Goal: Information Seeking & Learning: Learn about a topic

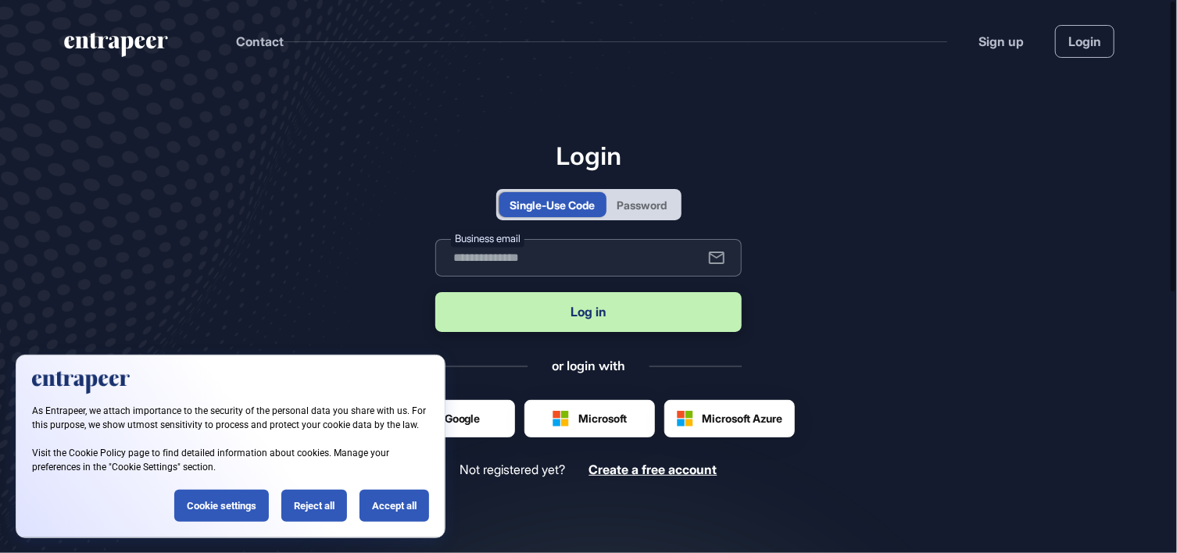
click at [529, 256] on input "text" at bounding box center [588, 258] width 306 height 38
type input "**********"
click at [603, 316] on button "Log in" at bounding box center [588, 312] width 306 height 40
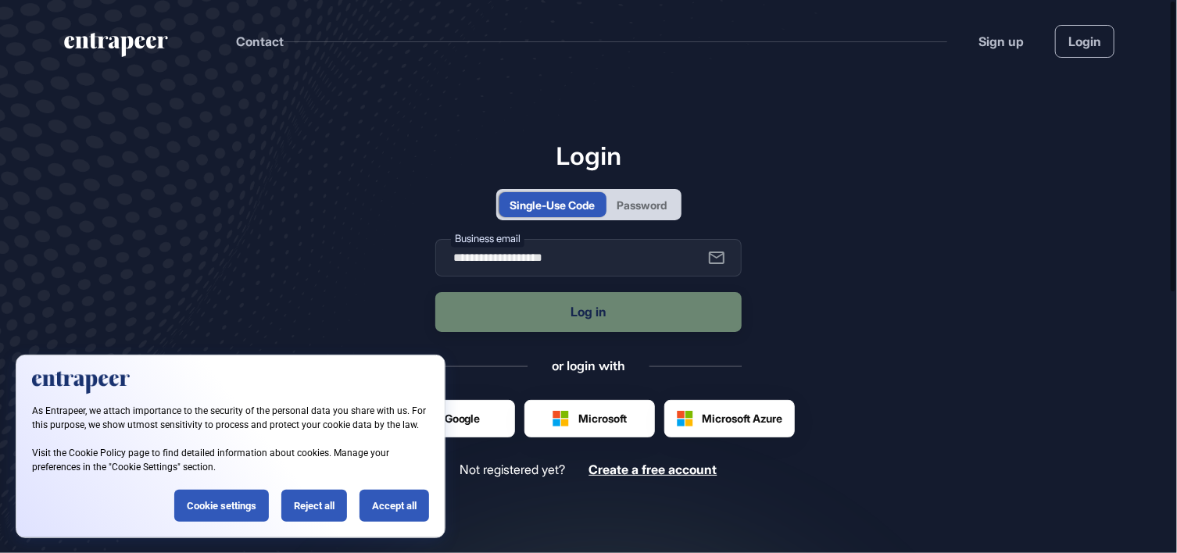
click at [392, 500] on div "Accept all" at bounding box center [395, 506] width 70 height 32
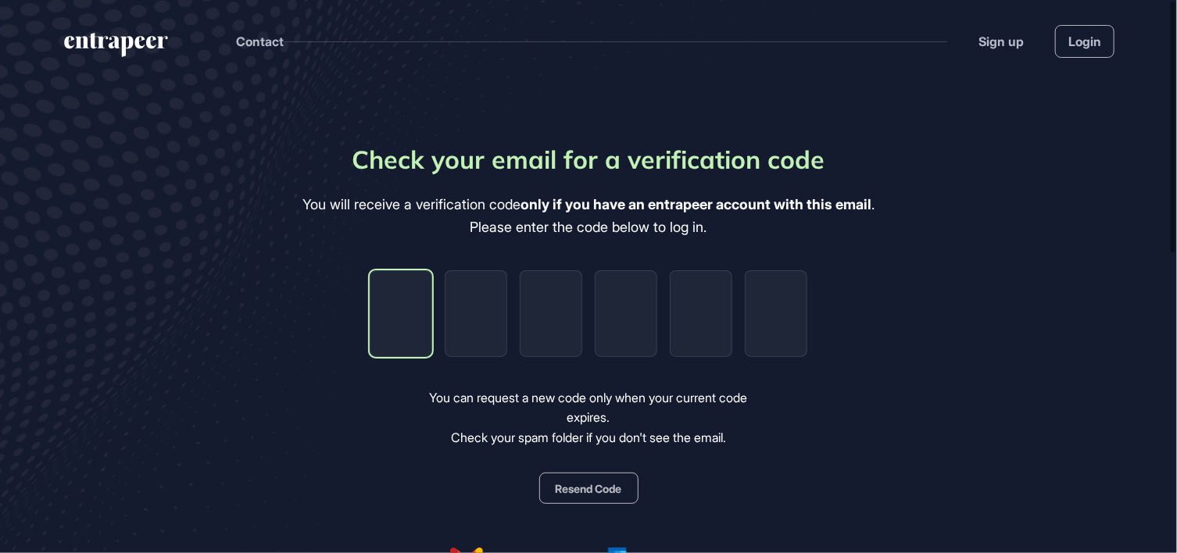
type input "*"
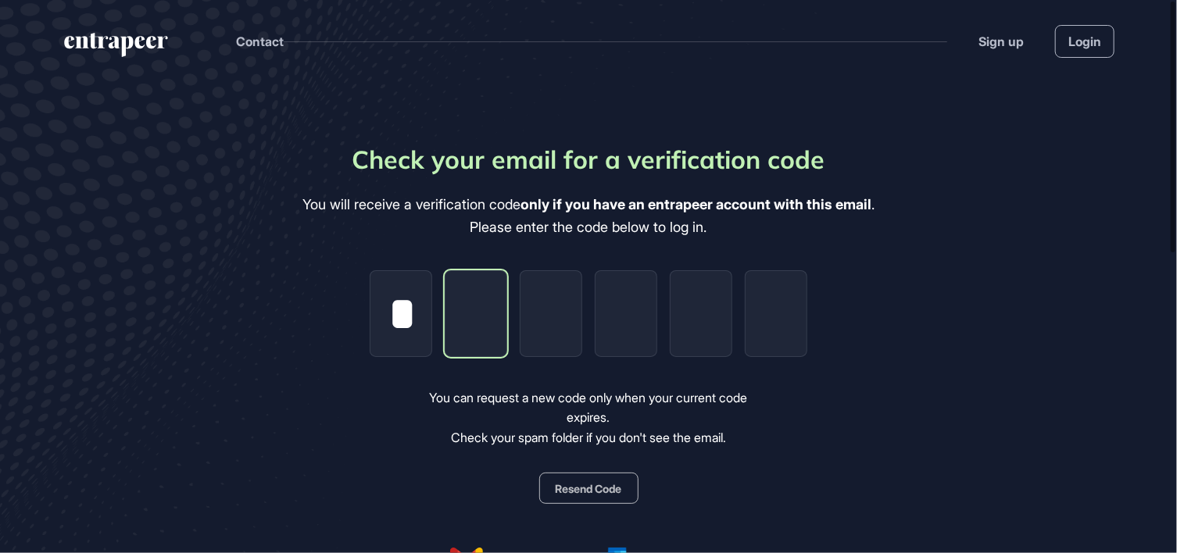
type input "*"
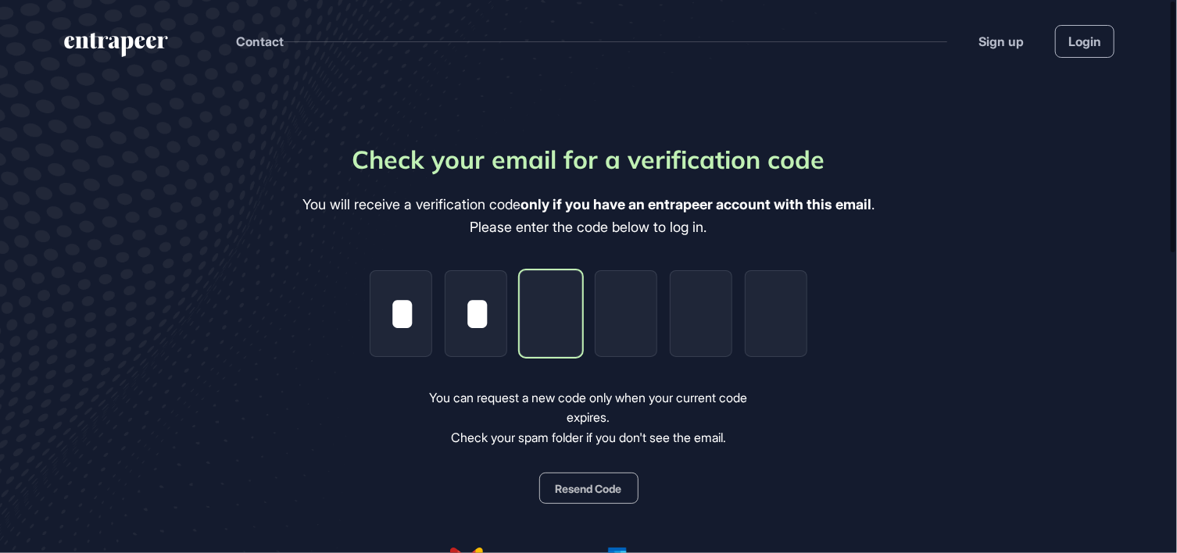
type input "*"
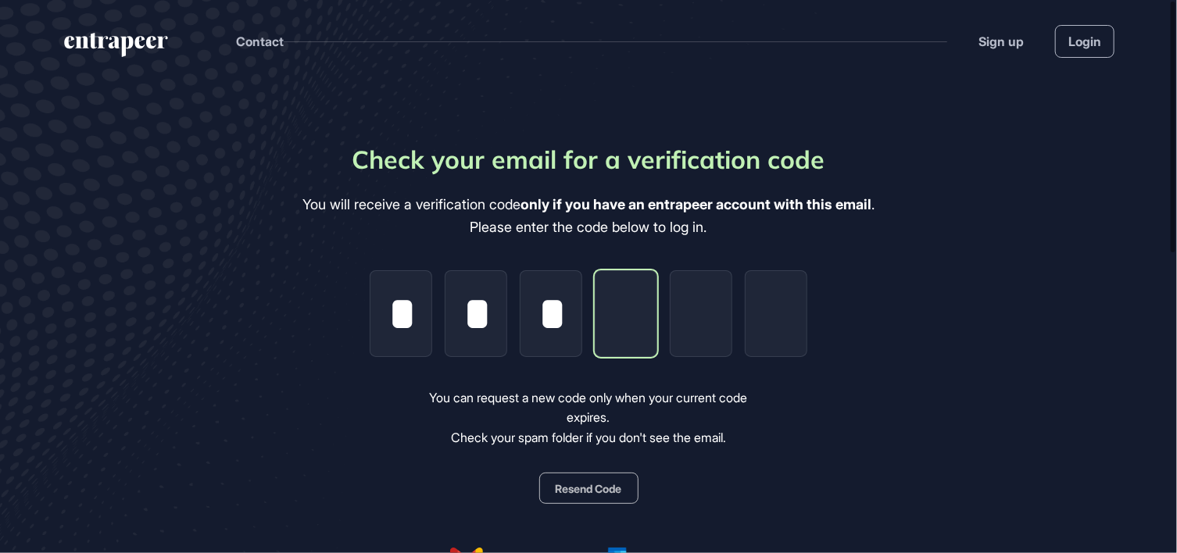
type input "*"
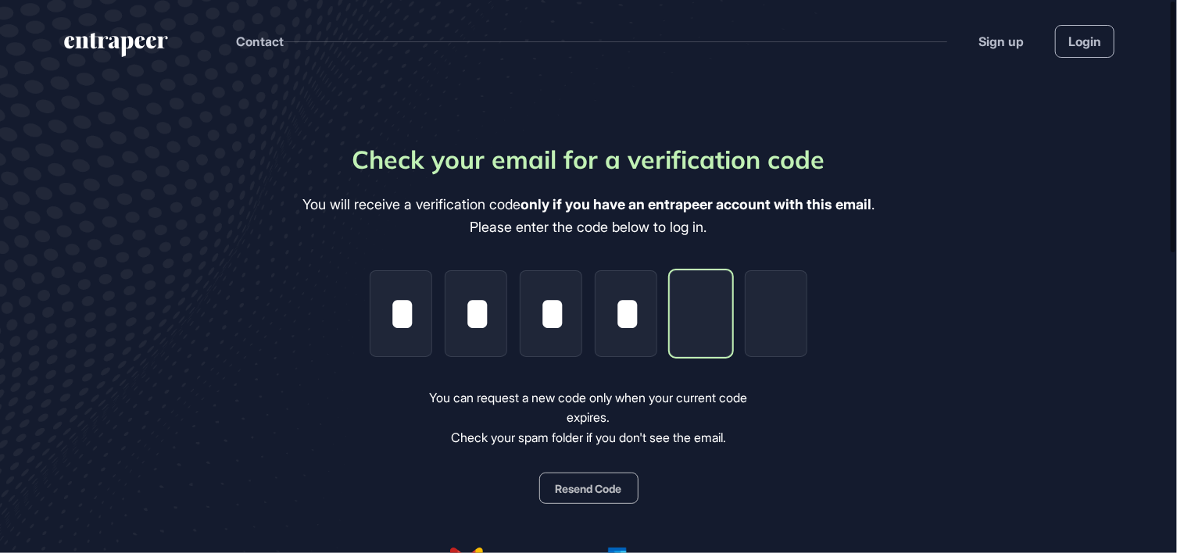
type input "*"
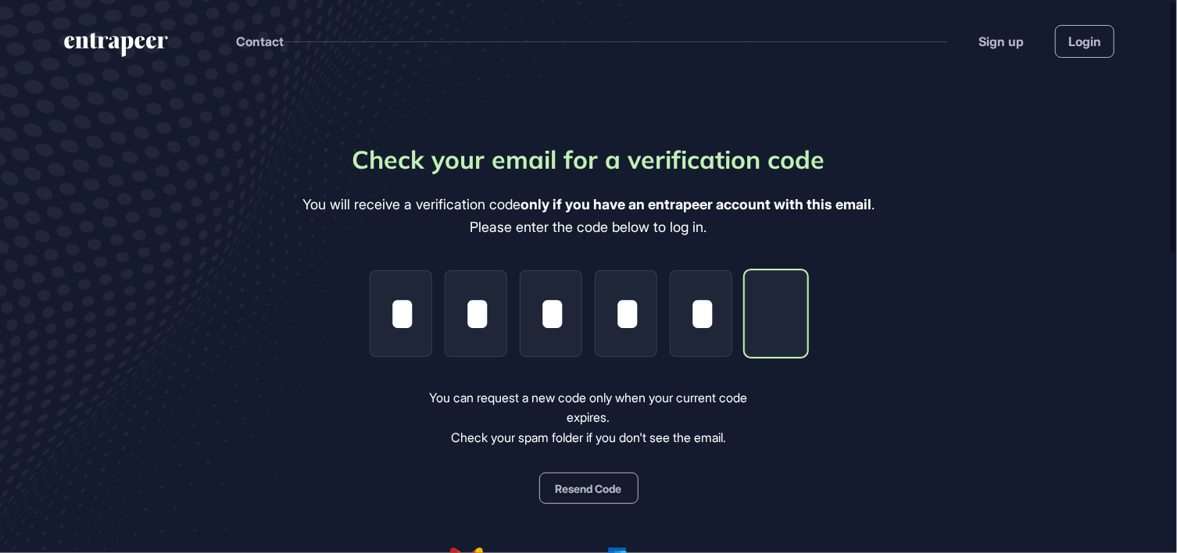
type input "*"
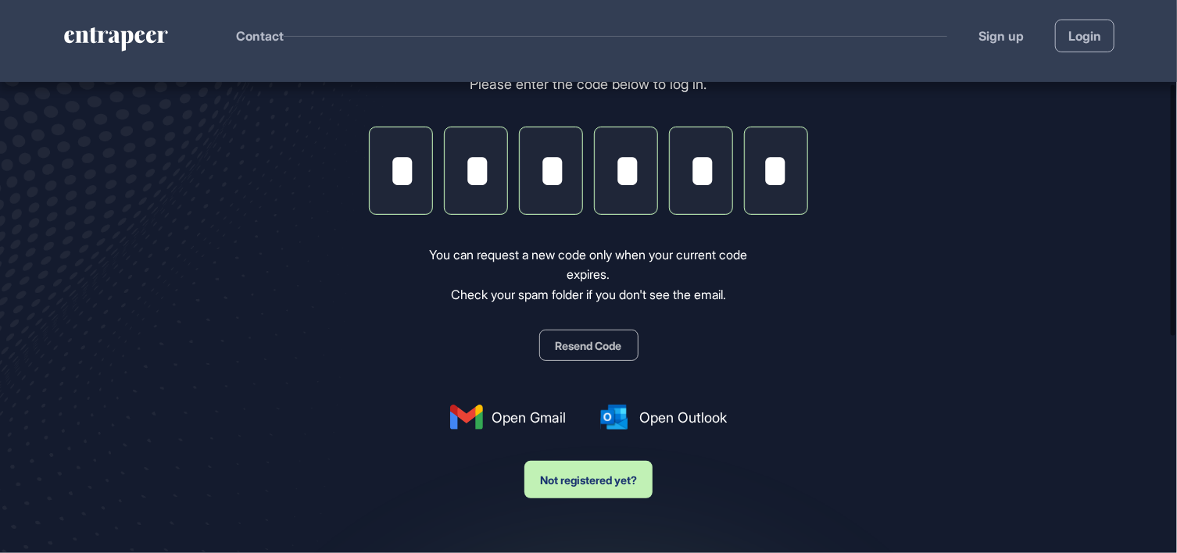
scroll to position [235, 0]
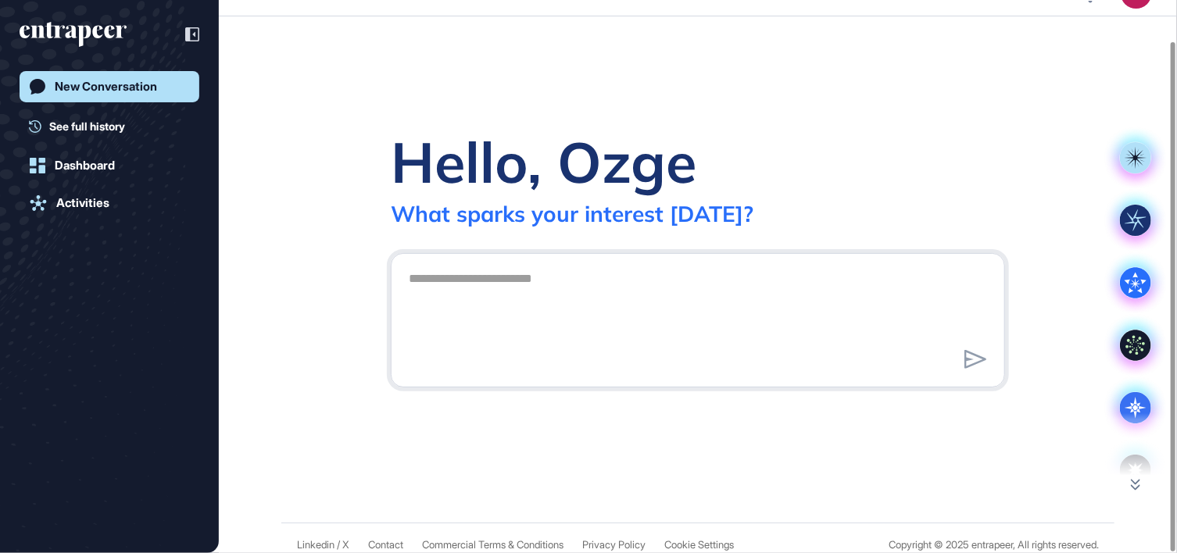
scroll to position [44, 0]
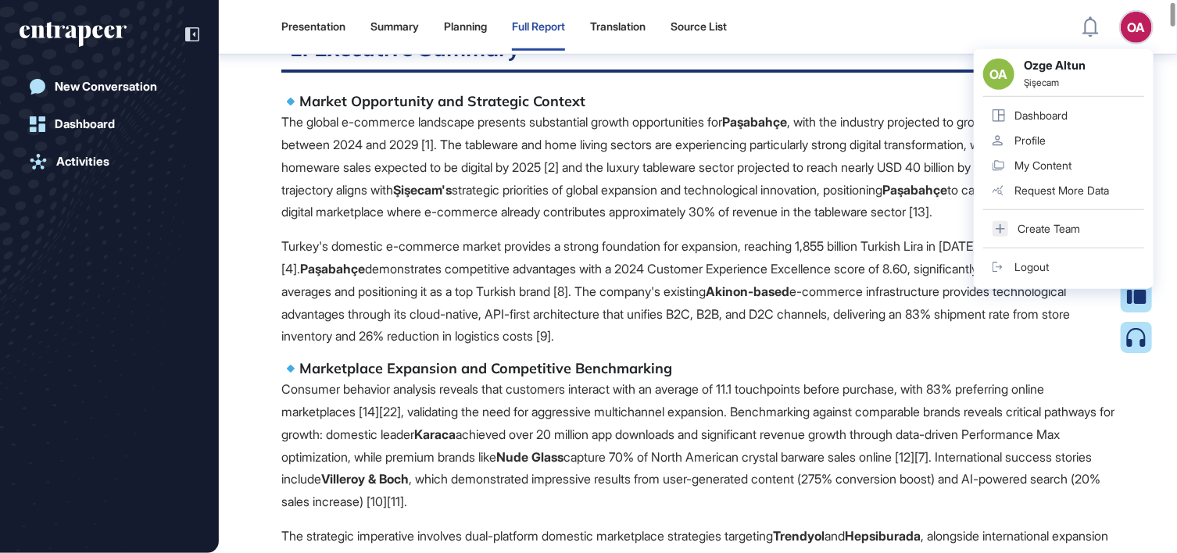
scroll to position [516, 0]
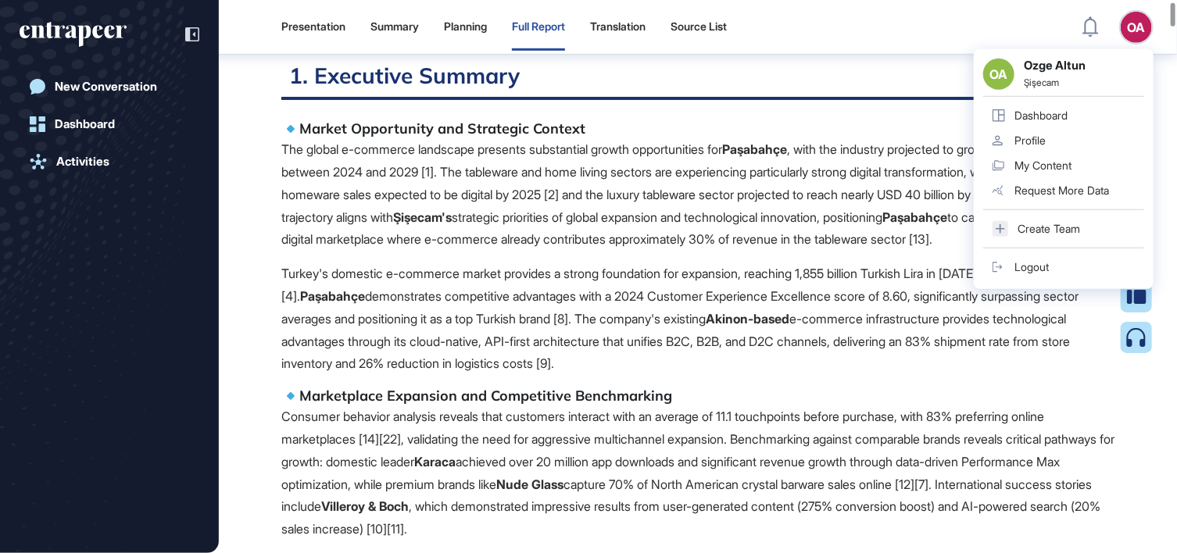
click at [923, 123] on h5 "Market Opportunity and Strategic Context" at bounding box center [697, 129] width 833 height 19
drag, startPoint x: 941, startPoint y: 379, endPoint x: 768, endPoint y: 146, distance: 290.5
click at [937, 374] on p "Turkey's domestic e-commerce market provides a strong foundation for expansion,…" at bounding box center [697, 319] width 833 height 113
click at [835, 86] on h2 "1. Executive Summary" at bounding box center [697, 81] width 833 height 38
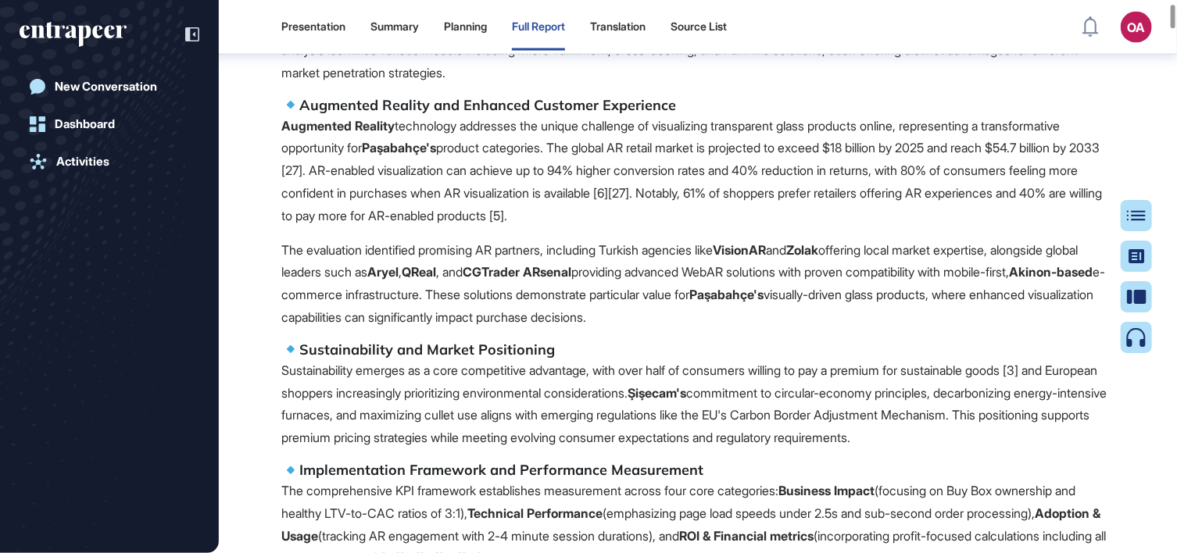
scroll to position [1298, 0]
click at [1138, 256] on icon at bounding box center [1143, 256] width 16 height 14
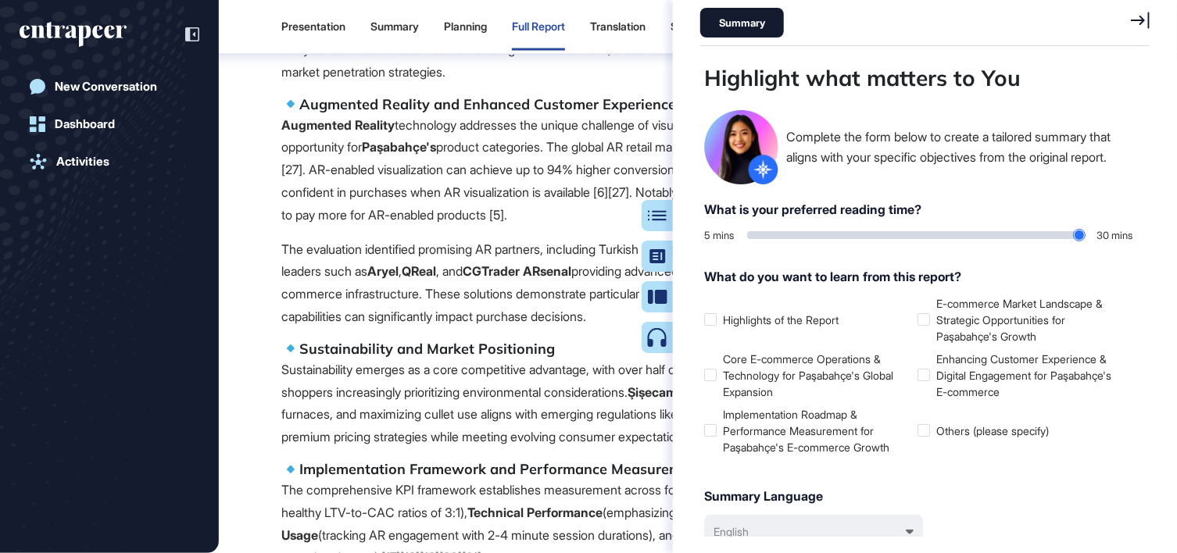
scroll to position [475, 453]
click at [1141, 19] on icon at bounding box center [1140, 20] width 19 height 17
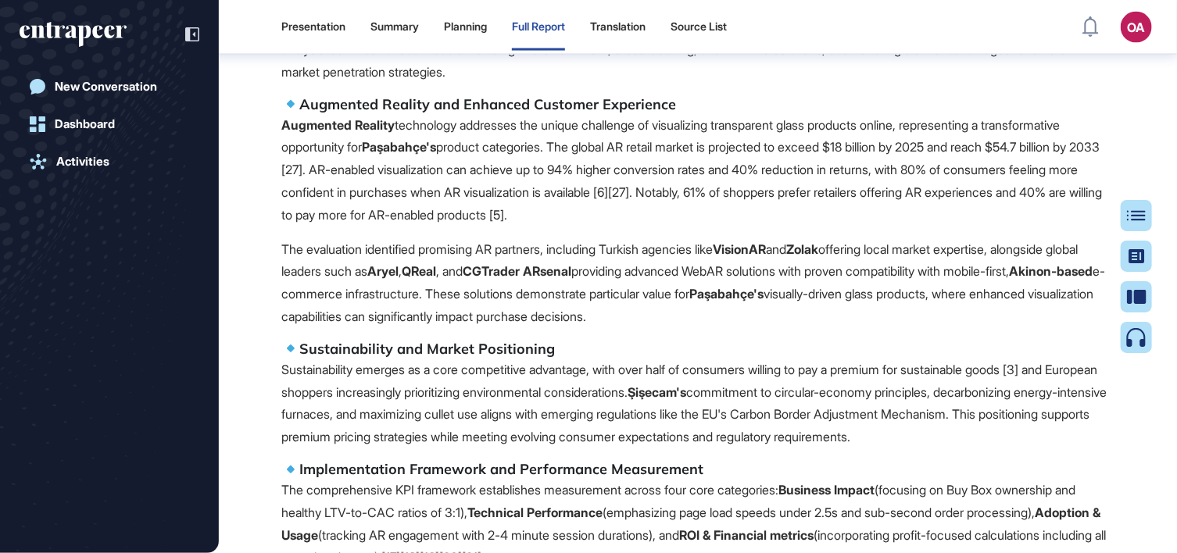
scroll to position [475, 4]
click at [933, 162] on p "Augmented Reality technology addresses the unique challenge of visualizing tran…" at bounding box center [697, 170] width 833 height 113
click at [1143, 256] on icon at bounding box center [1143, 256] width 16 height 14
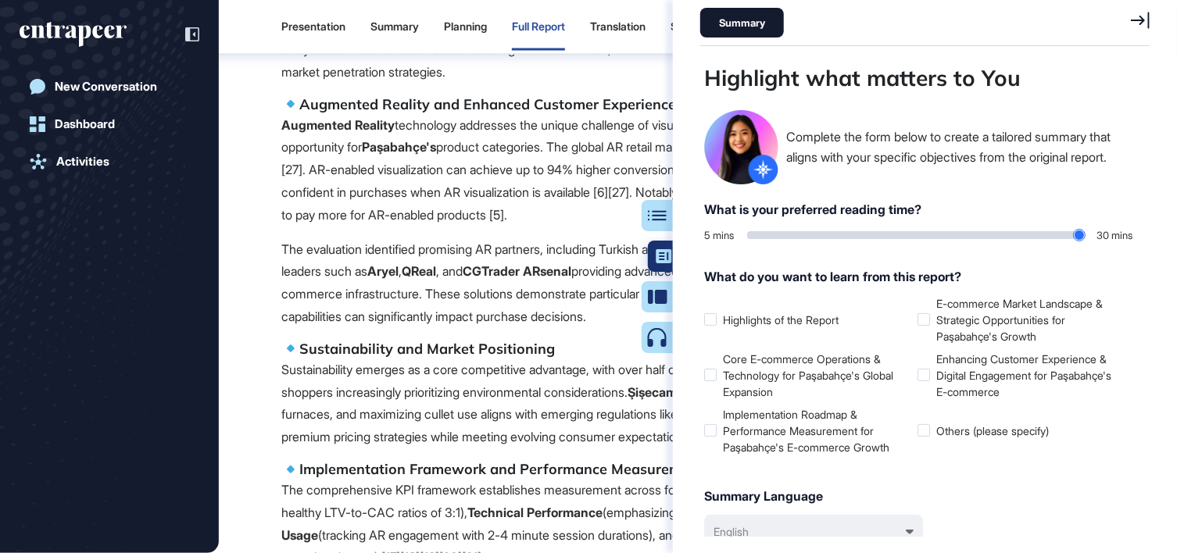
scroll to position [475, 453]
click at [1143, 24] on icon at bounding box center [1140, 20] width 19 height 17
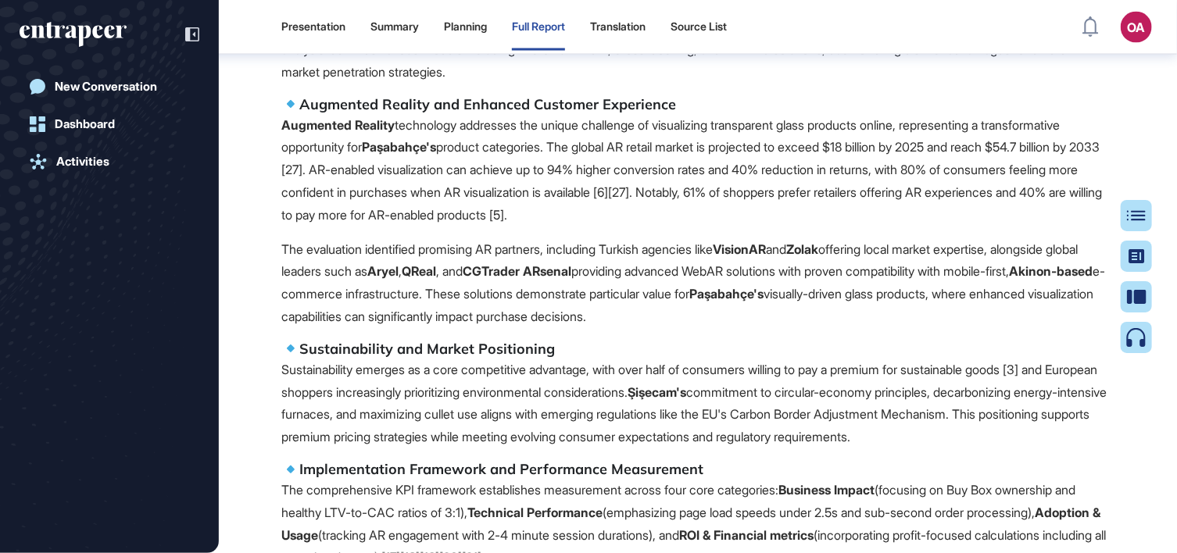
scroll to position [475, 4]
click at [1137, 296] on icon at bounding box center [1144, 297] width 20 height 14
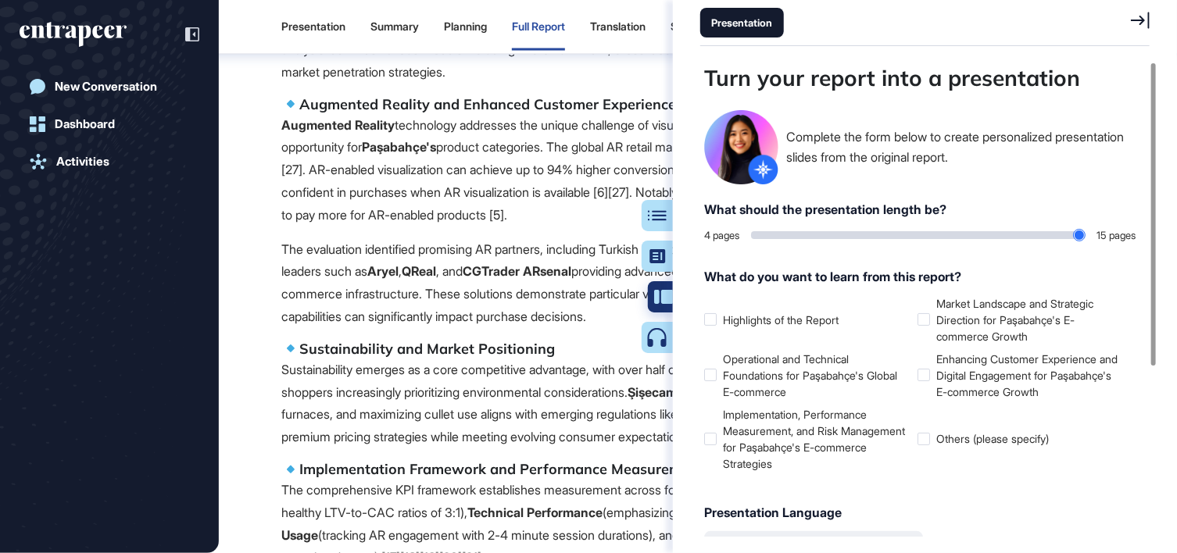
scroll to position [475, 453]
click at [1139, 21] on icon at bounding box center [1140, 20] width 19 height 17
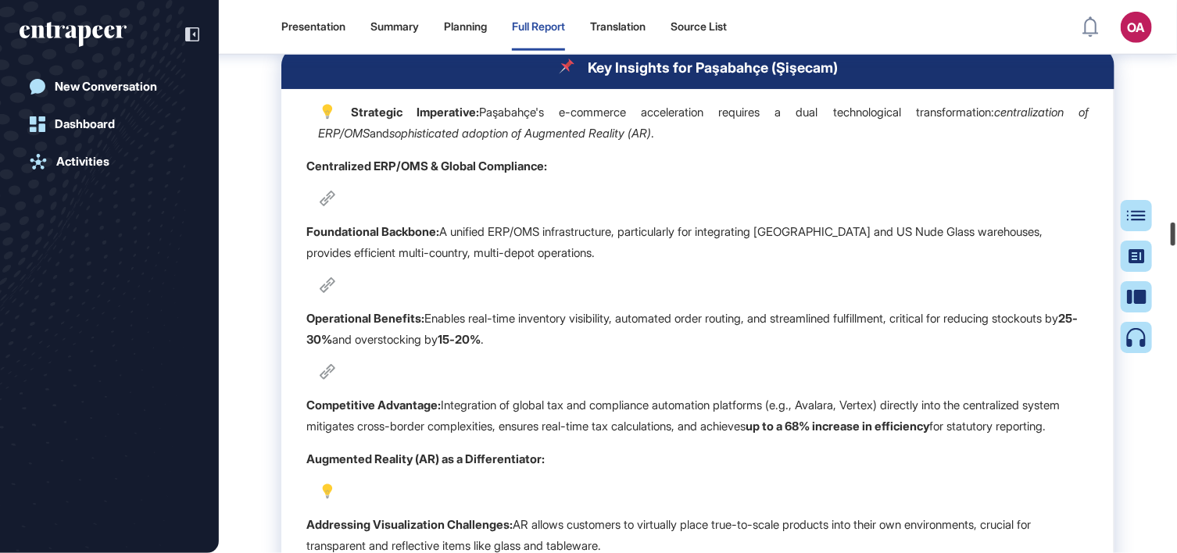
scroll to position [87988, 0]
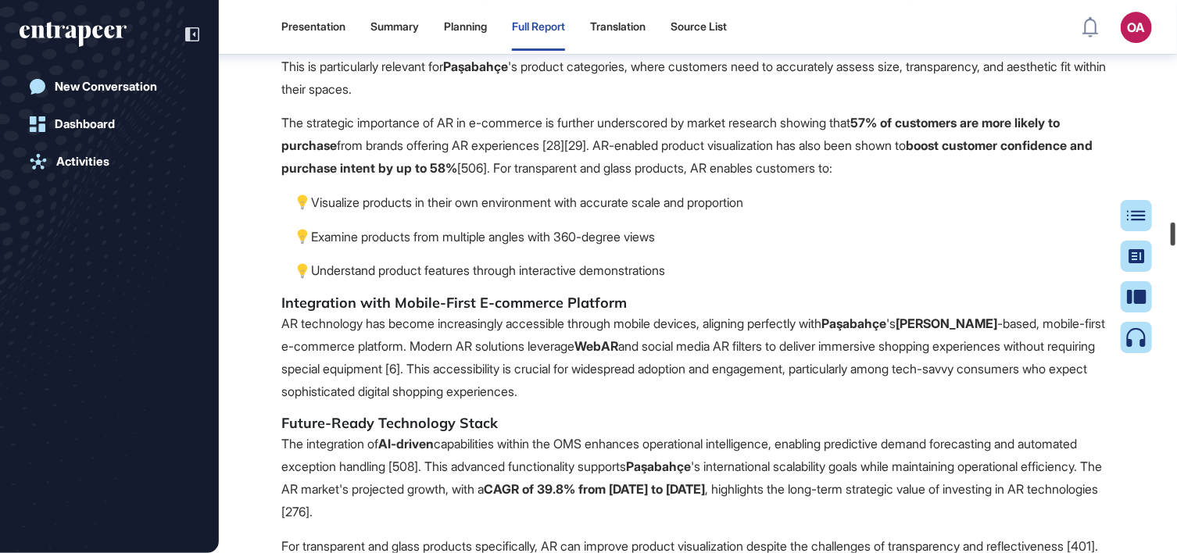
drag, startPoint x: 1168, startPoint y: 23, endPoint x: 1190, endPoint y: 236, distance: 214.5
click at [1177, 236] on html "Presentation Summary Planning Full Report Translation Source List OA Dashboard …" at bounding box center [588, 276] width 1177 height 553
